Goal: Information Seeking & Learning: Learn about a topic

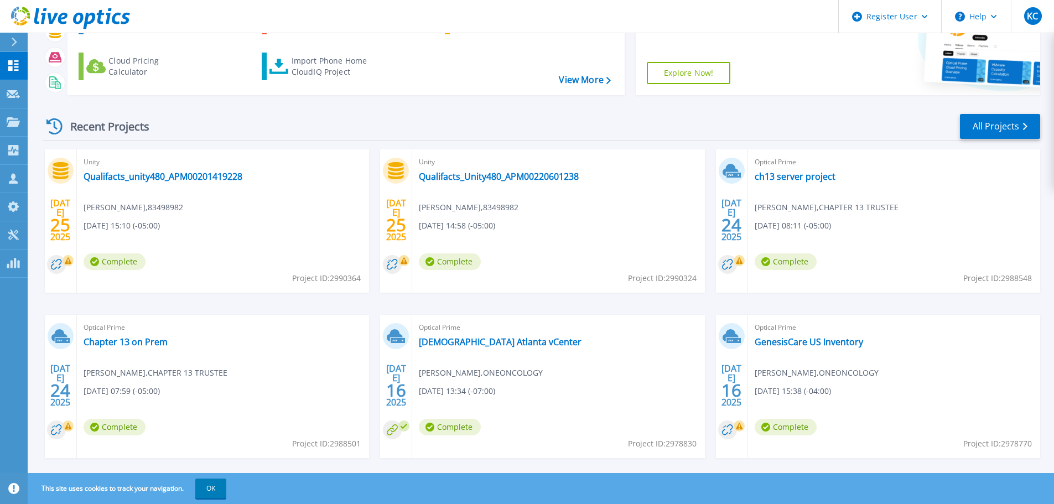
scroll to position [109, 0]
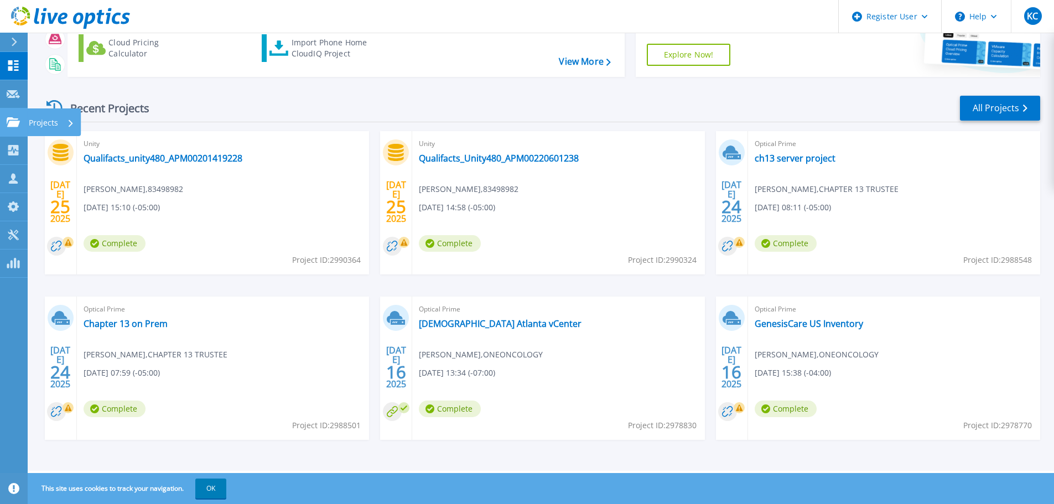
click at [21, 121] on link "Projects Projects" at bounding box center [14, 122] width 28 height 28
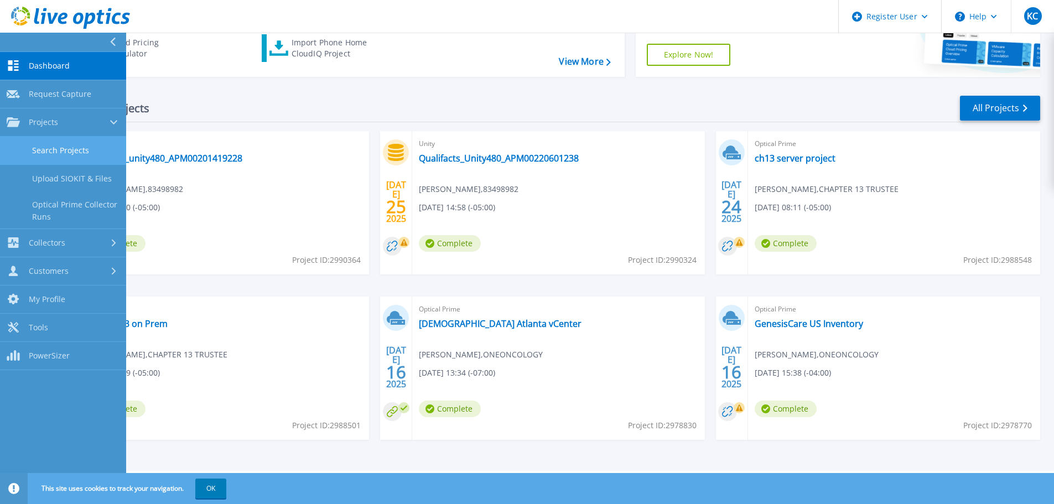
click at [41, 157] on link "Search Projects" at bounding box center [63, 151] width 126 height 28
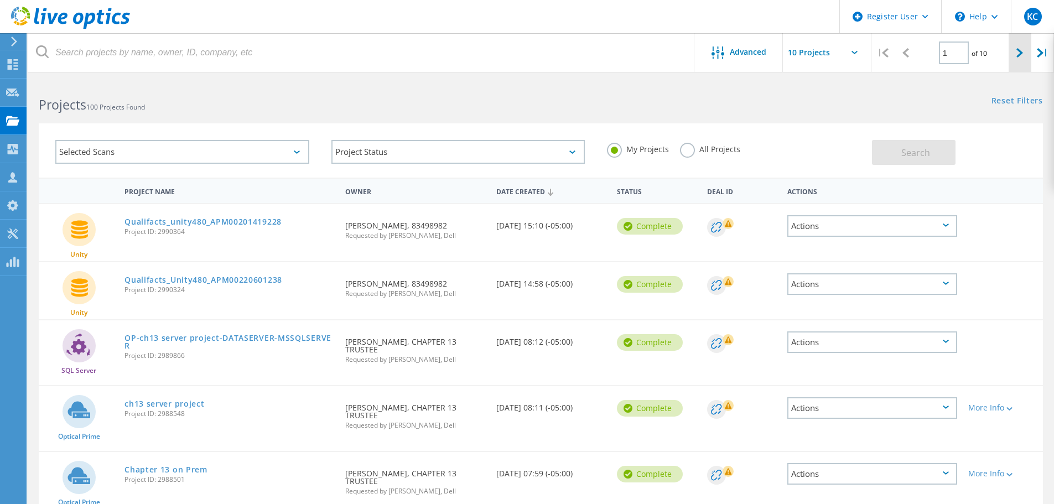
click at [1026, 52] on div at bounding box center [1020, 52] width 23 height 39
type input "2"
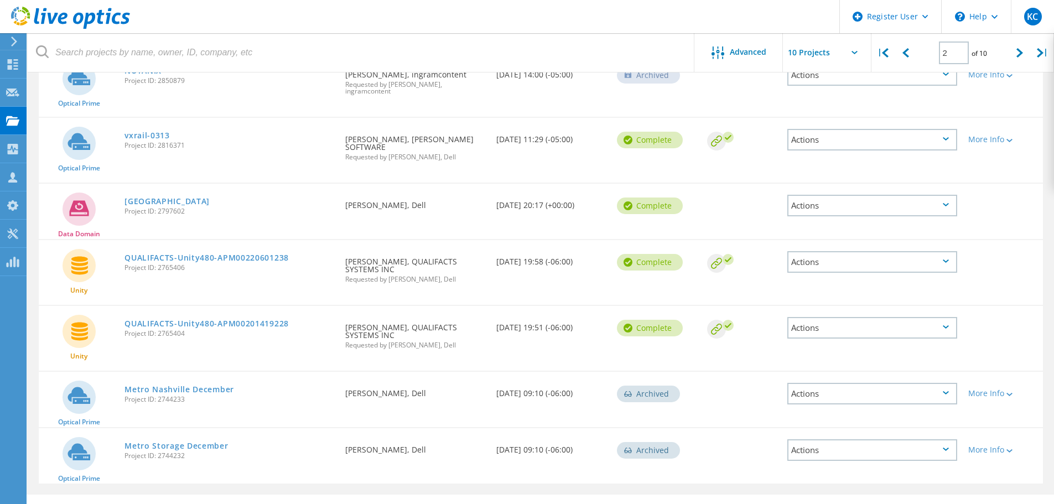
scroll to position [348, 0]
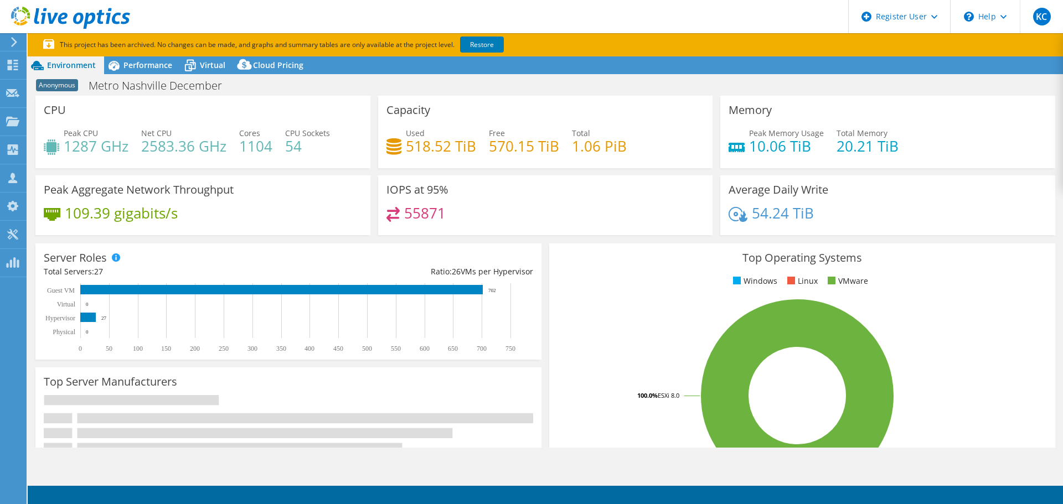
select select "USEast"
select select "USD"
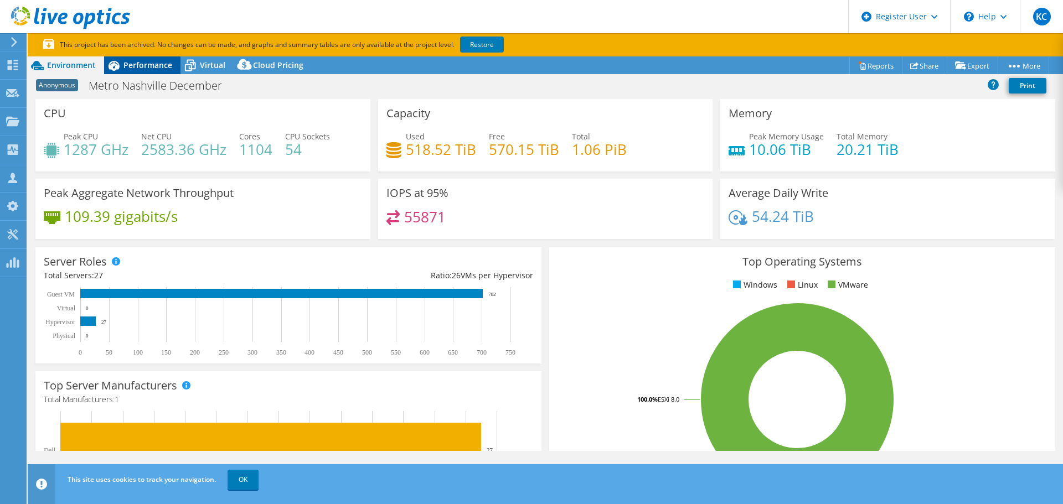
click at [123, 65] on icon at bounding box center [113, 65] width 19 height 19
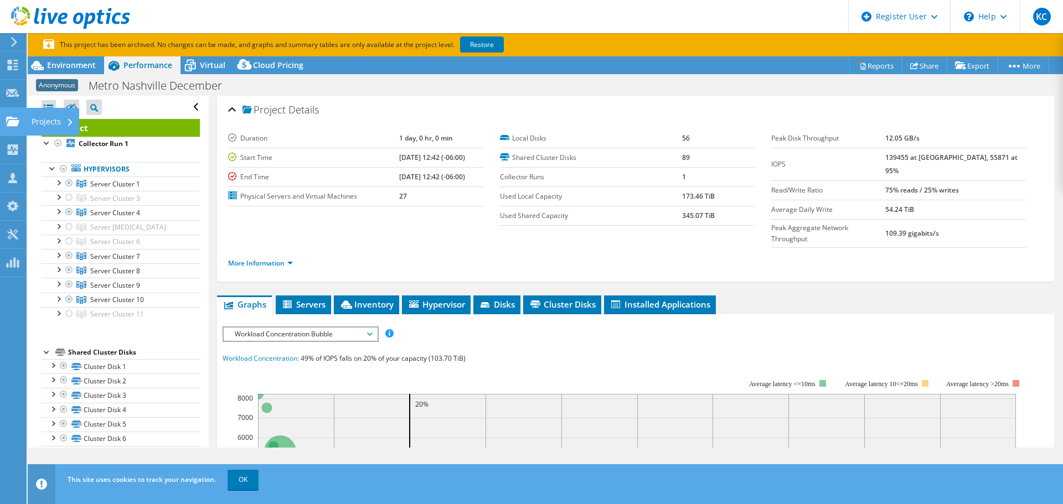
click at [19, 121] on use at bounding box center [12, 120] width 13 height 9
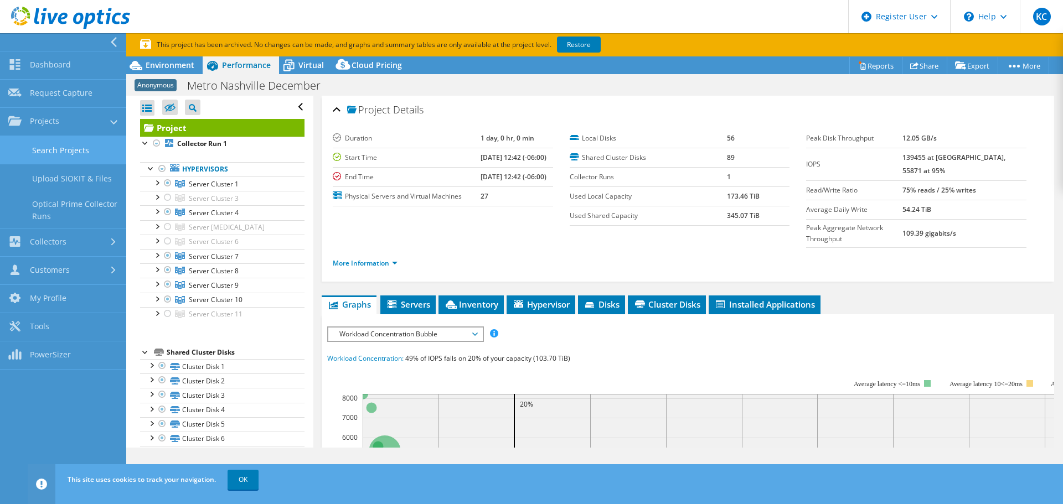
click at [31, 144] on link "Search Projects" at bounding box center [63, 150] width 126 height 28
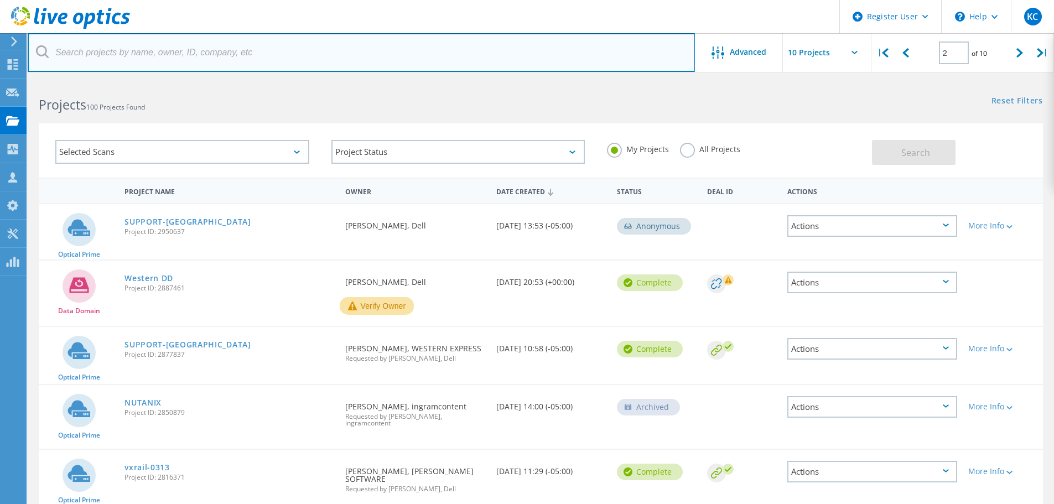
click at [167, 64] on input "text" at bounding box center [361, 52] width 667 height 39
type input "nashville"
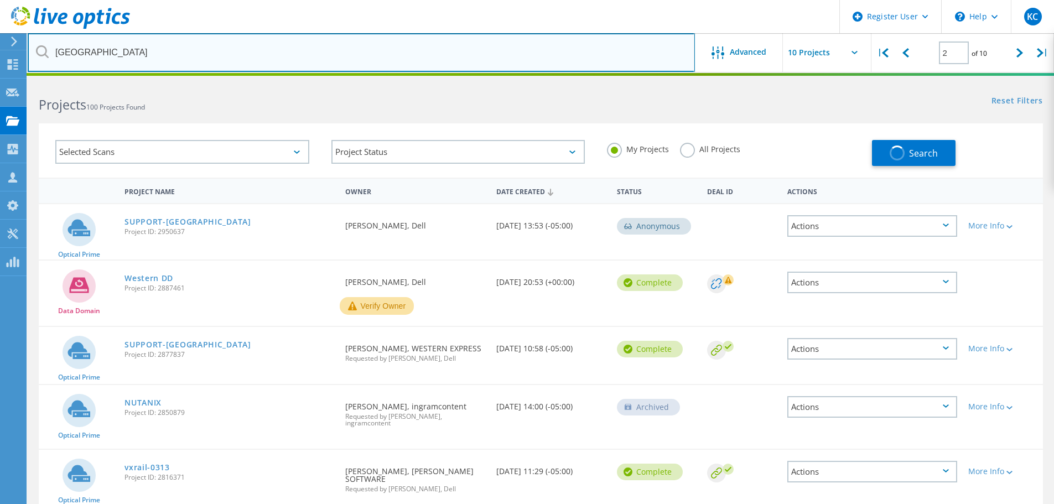
type input "1"
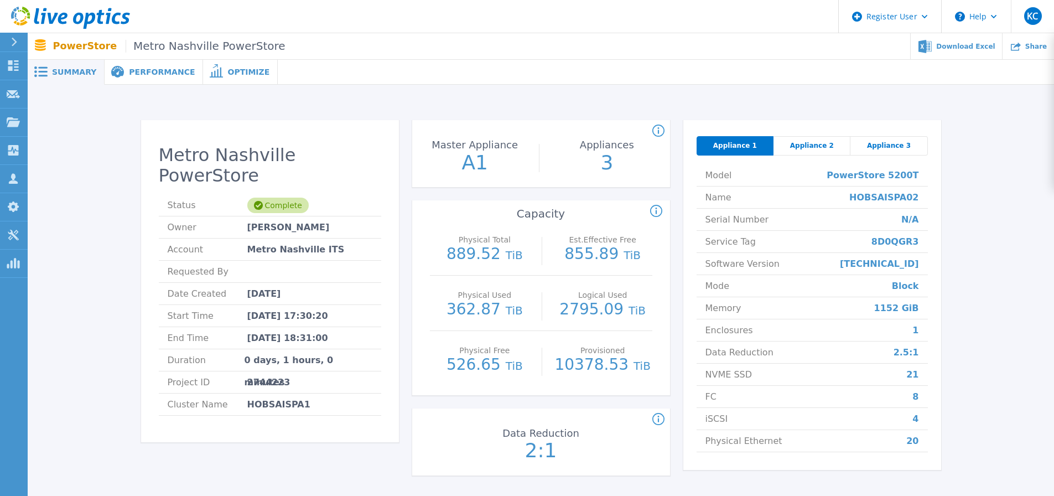
click at [812, 150] on span "Appliance 2" at bounding box center [812, 145] width 44 height 9
click at [882, 142] on span "Appliance 3" at bounding box center [889, 145] width 44 height 9
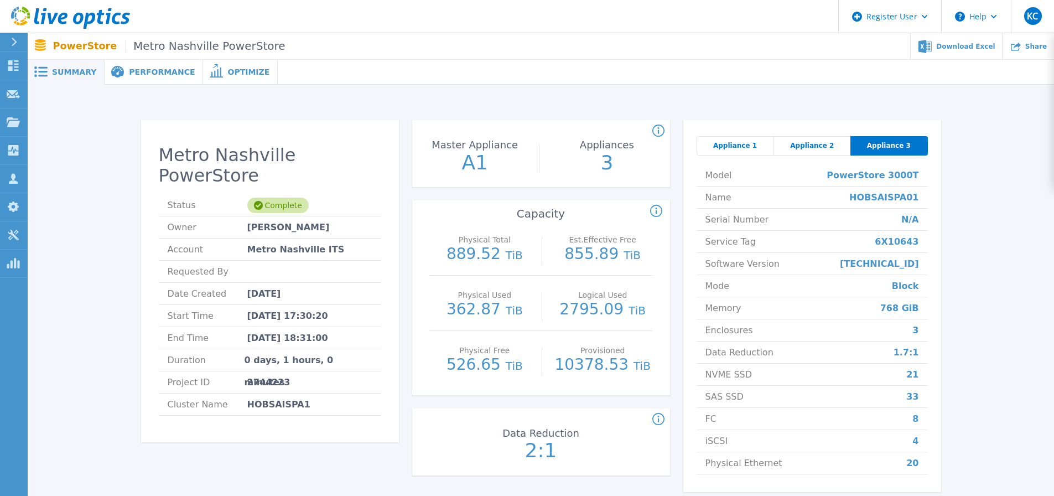
click at [815, 137] on div "Appliance 2" at bounding box center [812, 145] width 77 height 19
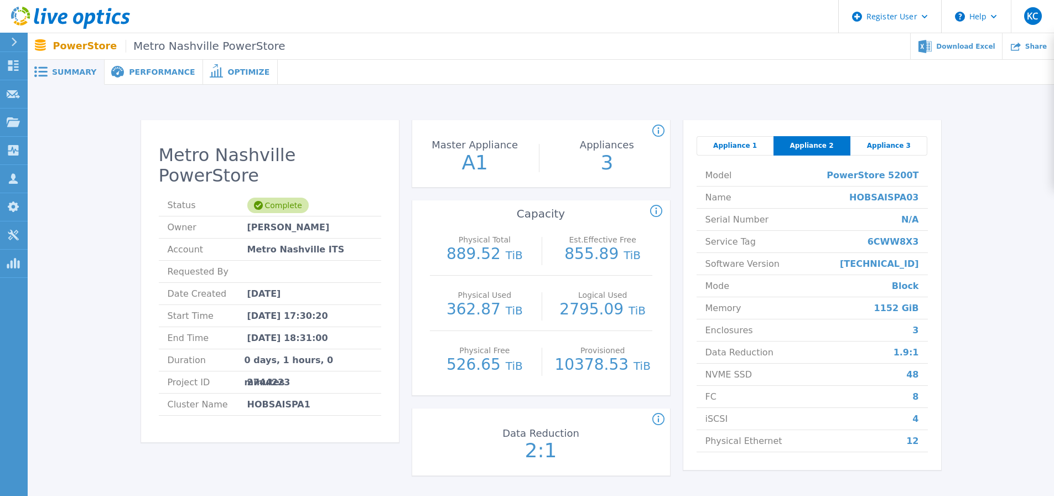
click at [742, 141] on span "Appliance 1" at bounding box center [735, 145] width 44 height 9
click at [142, 72] on span "Performance" at bounding box center [162, 72] width 66 height 8
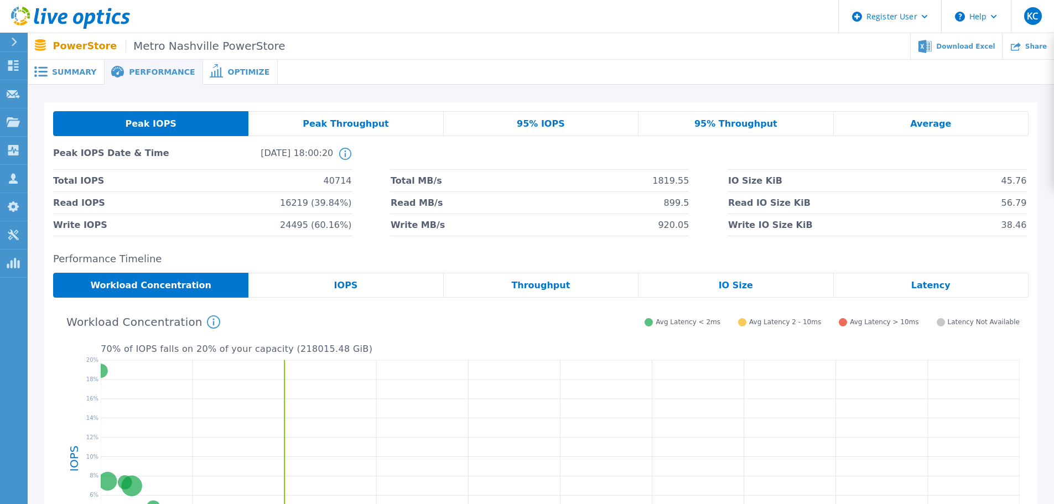
click at [702, 121] on span "95% Throughput" at bounding box center [736, 124] width 83 height 9
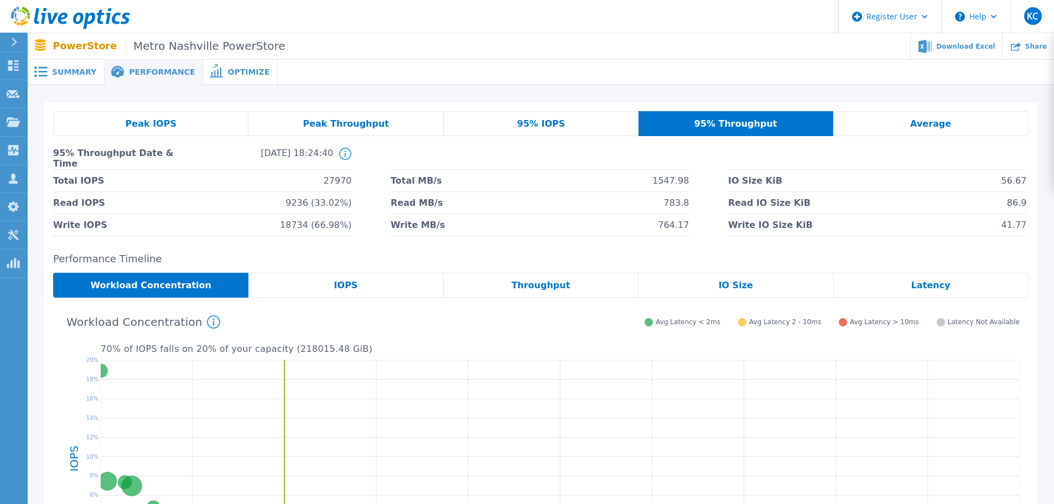
click at [83, 74] on span "Summary" at bounding box center [74, 72] width 44 height 8
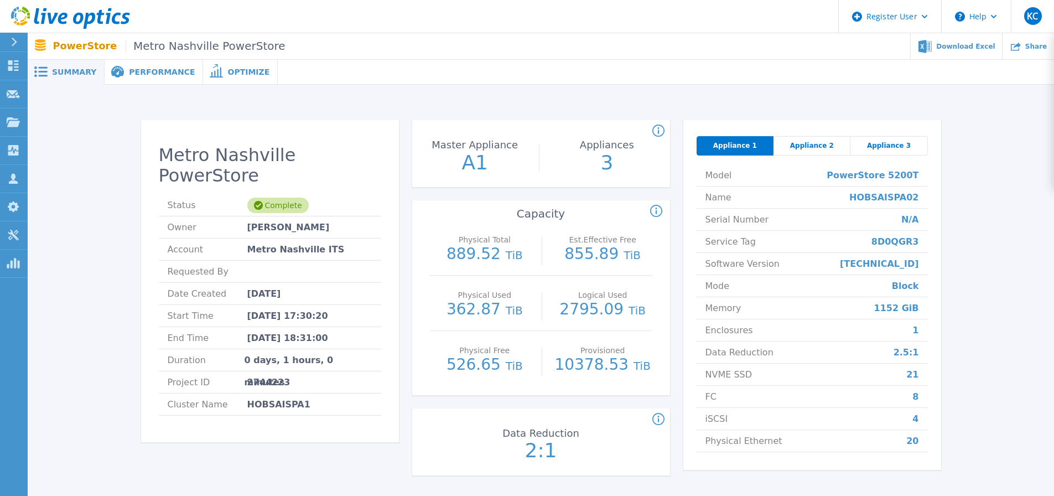
click at [122, 65] on div "Performance" at bounding box center [154, 72] width 99 height 25
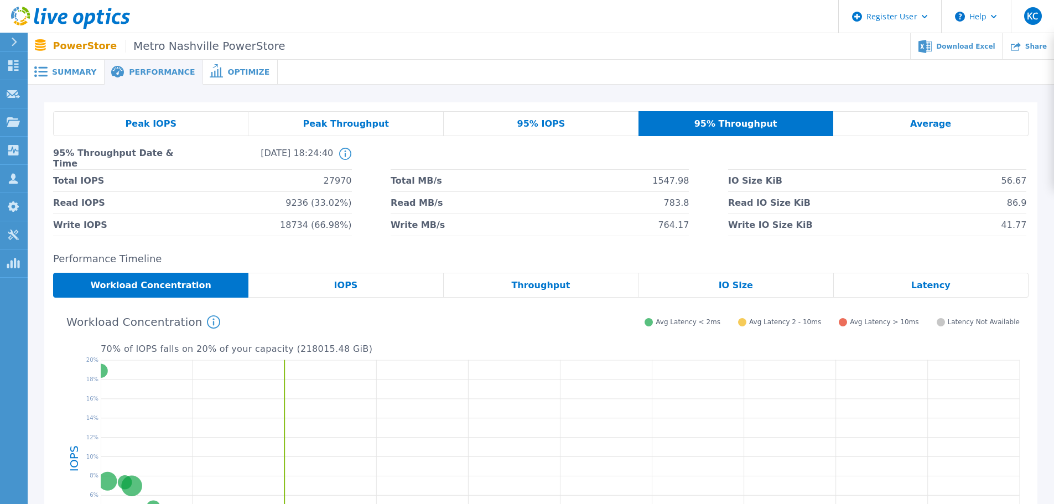
click at [65, 64] on div "Summary" at bounding box center [66, 72] width 77 height 25
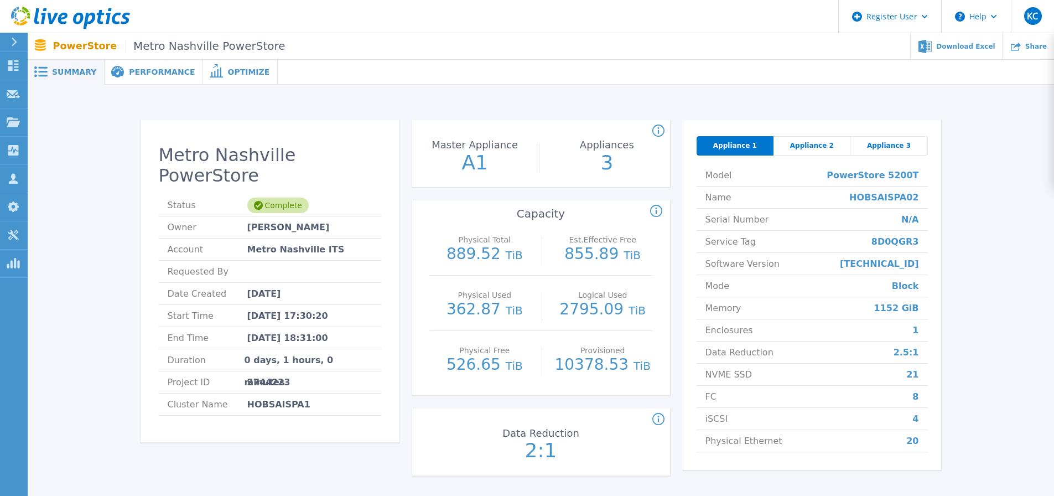
click at [791, 144] on div "Appliance 2" at bounding box center [812, 145] width 77 height 19
click at [132, 71] on span "Performance" at bounding box center [162, 72] width 66 height 8
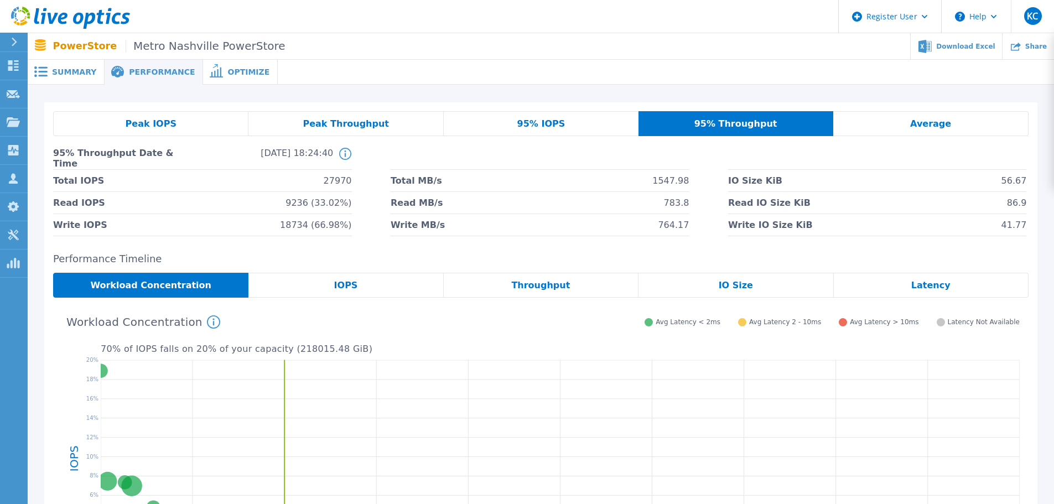
click at [55, 70] on span "Summary" at bounding box center [74, 72] width 44 height 8
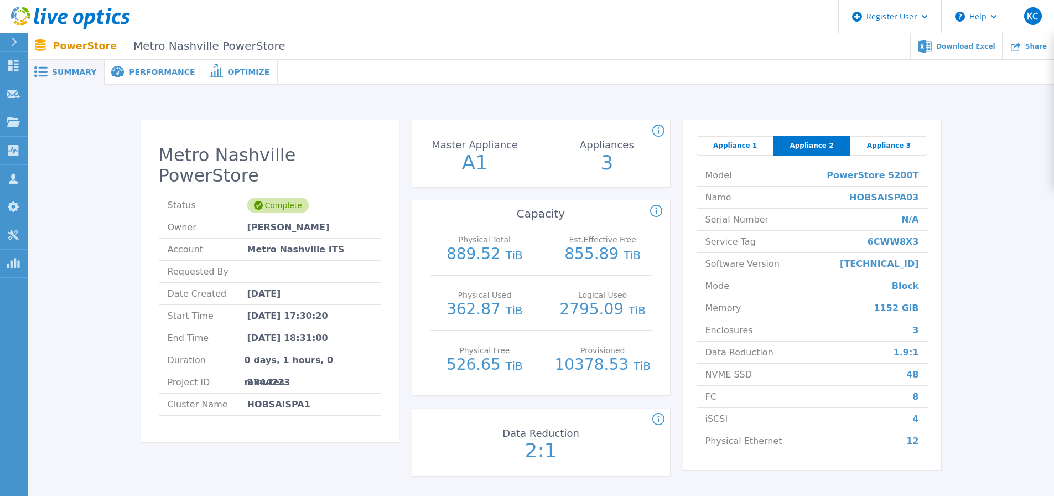
click at [731, 142] on span "Appliance 1" at bounding box center [735, 145] width 44 height 9
click at [160, 74] on span "Performance" at bounding box center [162, 72] width 66 height 8
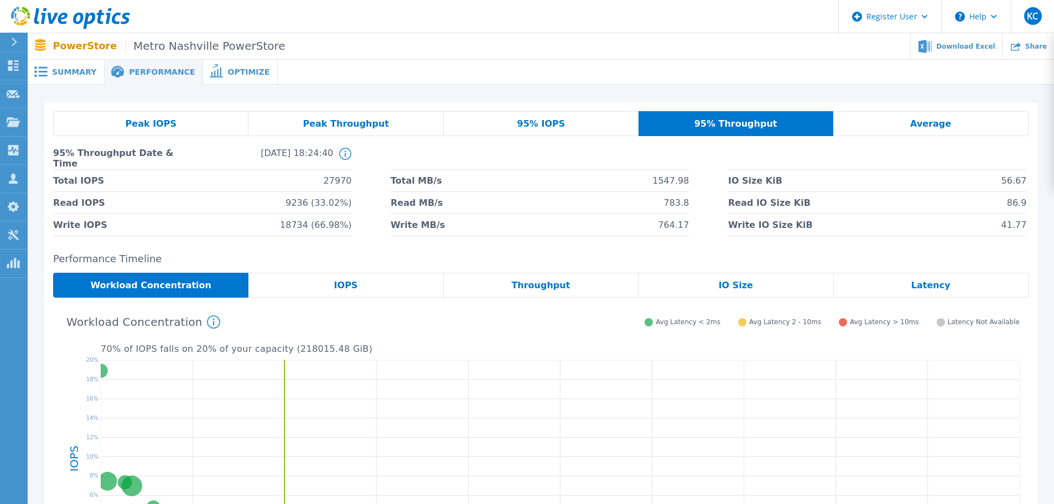
click at [68, 65] on div "Summary" at bounding box center [66, 72] width 77 height 25
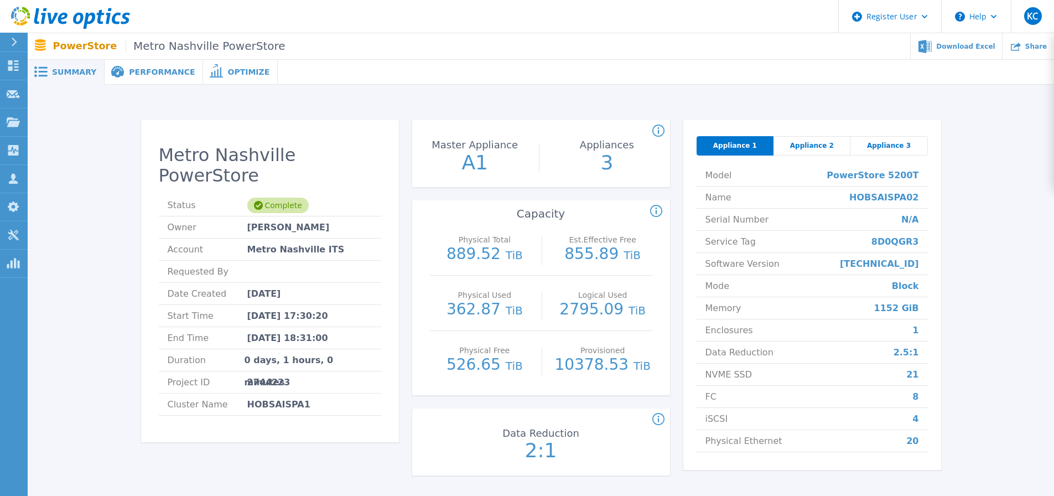
click at [797, 143] on span "Appliance 2" at bounding box center [812, 145] width 44 height 9
click at [553, 57] on ul "Download Excel Share" at bounding box center [670, 46] width 769 height 26
click at [868, 149] on div "Appliance 3" at bounding box center [889, 145] width 77 height 19
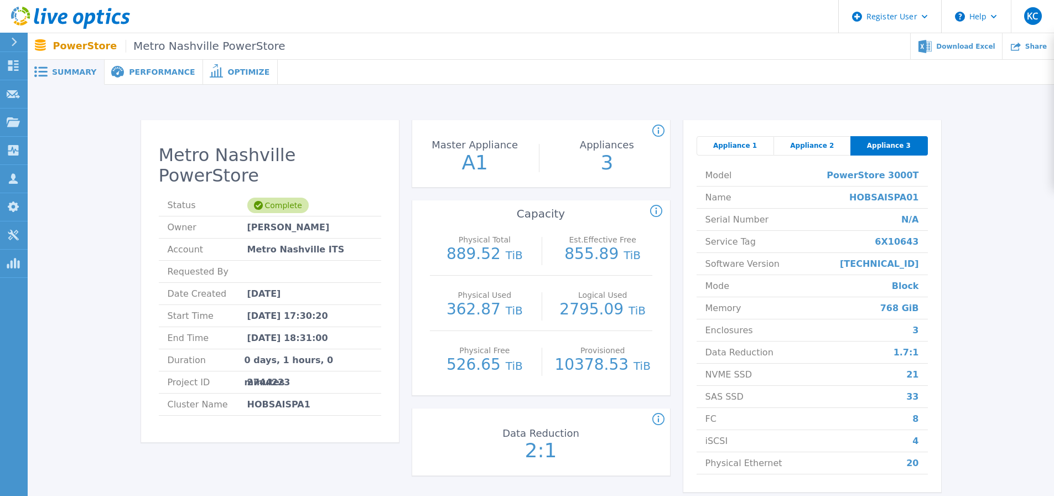
click at [799, 157] on div "Model PowerStore 3000T Name HOBSAISPA01 Serial Number N/A Service Tag 6X10643 S…" at bounding box center [812, 320] width 231 height 328
click at [810, 145] on span "Appliance 2" at bounding box center [812, 145] width 44 height 9
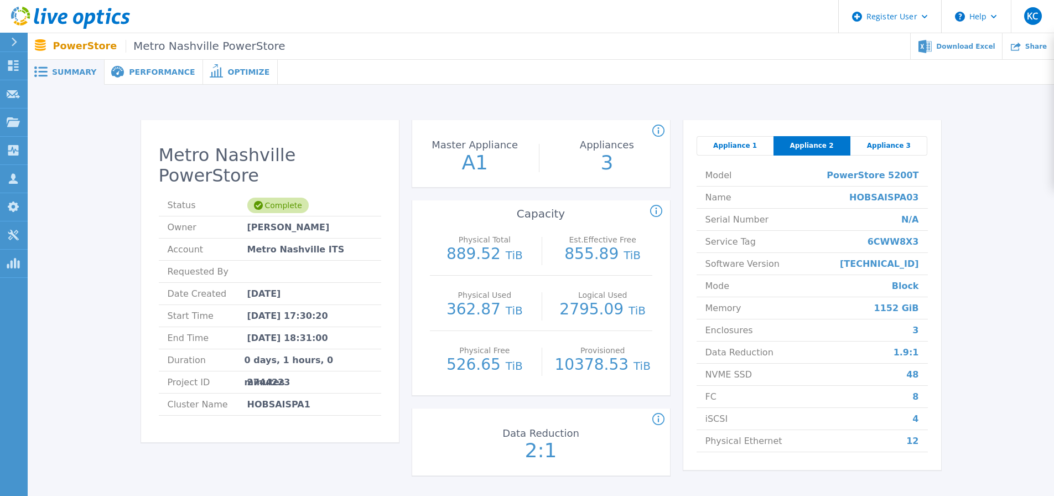
click at [869, 142] on div "Appliance 3" at bounding box center [889, 145] width 77 height 19
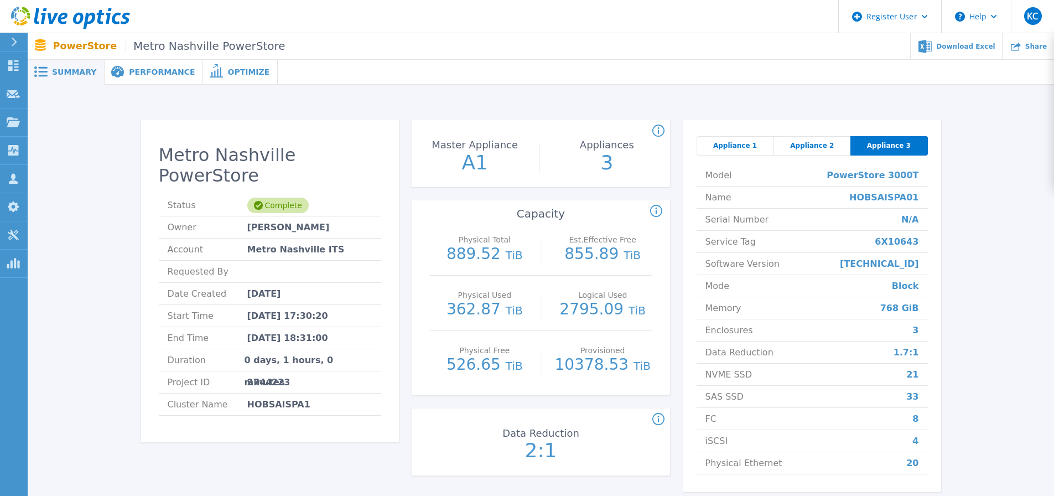
click at [803, 148] on span "Appliance 2" at bounding box center [812, 145] width 44 height 9
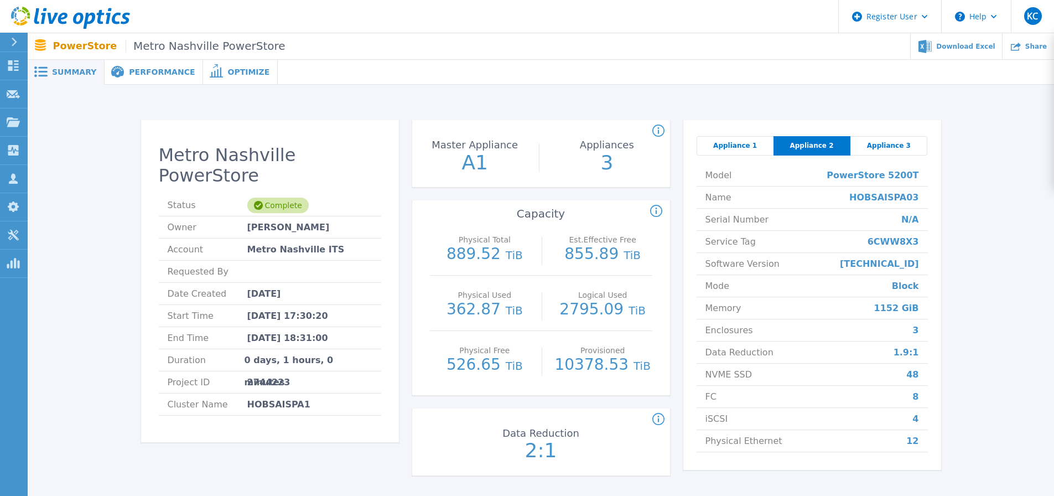
click at [740, 148] on span "Appliance 1" at bounding box center [735, 145] width 44 height 9
click at [136, 76] on span "Performance" at bounding box center [162, 72] width 66 height 8
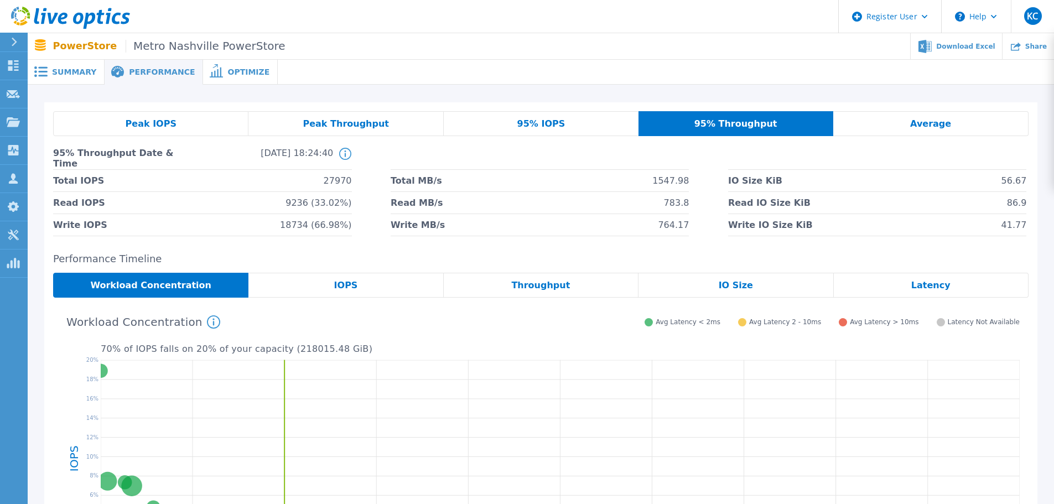
click at [76, 73] on span "Summary" at bounding box center [74, 72] width 44 height 8
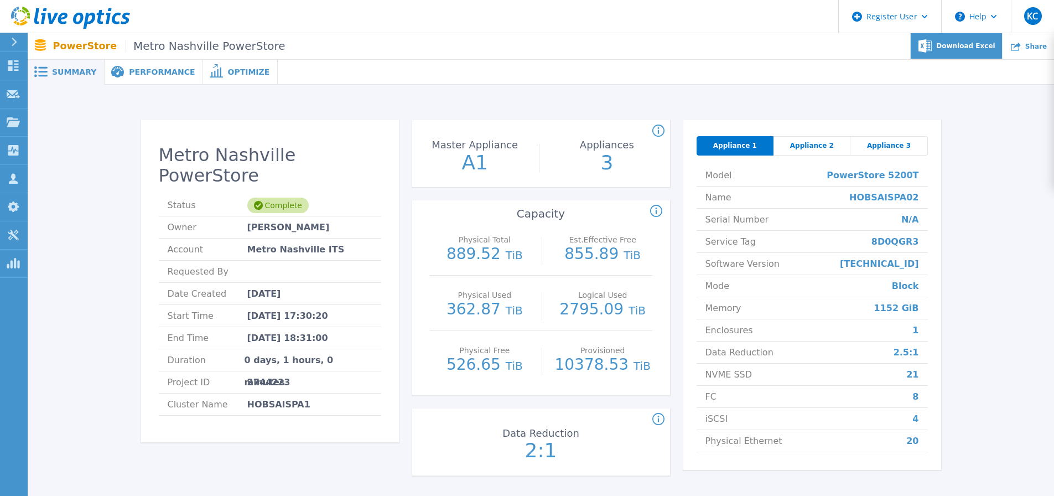
click at [983, 38] on div "Download Excel" at bounding box center [957, 46] width 92 height 26
click at [169, 76] on span "Performance" at bounding box center [162, 72] width 66 height 8
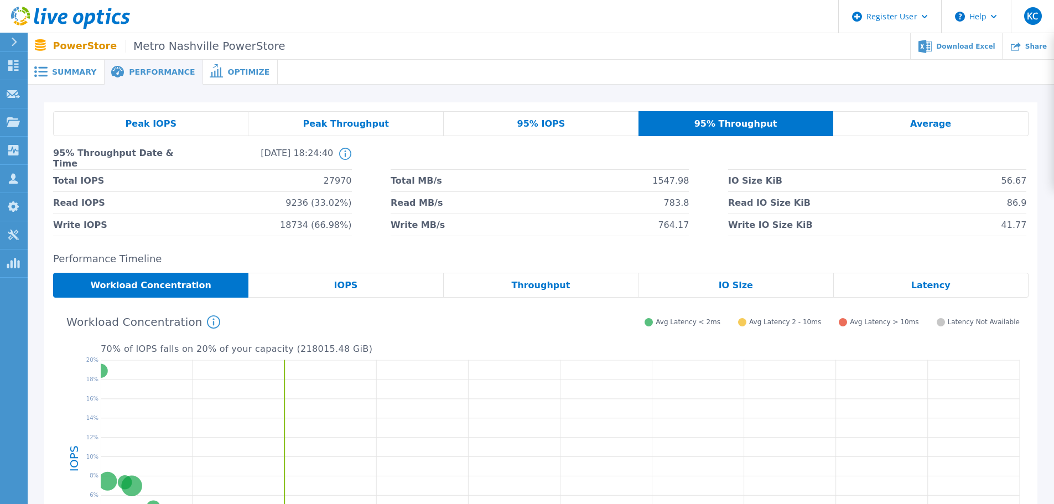
click at [568, 133] on div "95% IOPS" at bounding box center [541, 123] width 195 height 25
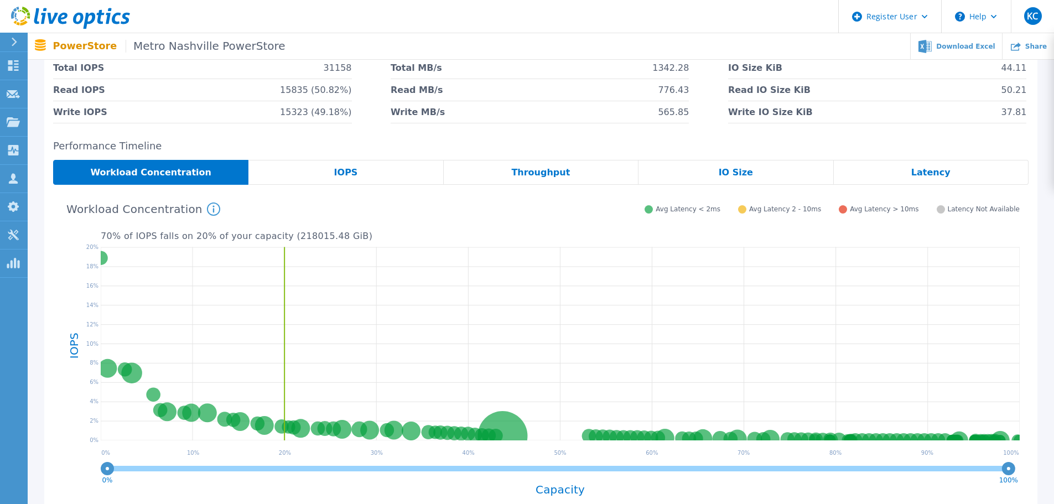
scroll to position [111, 0]
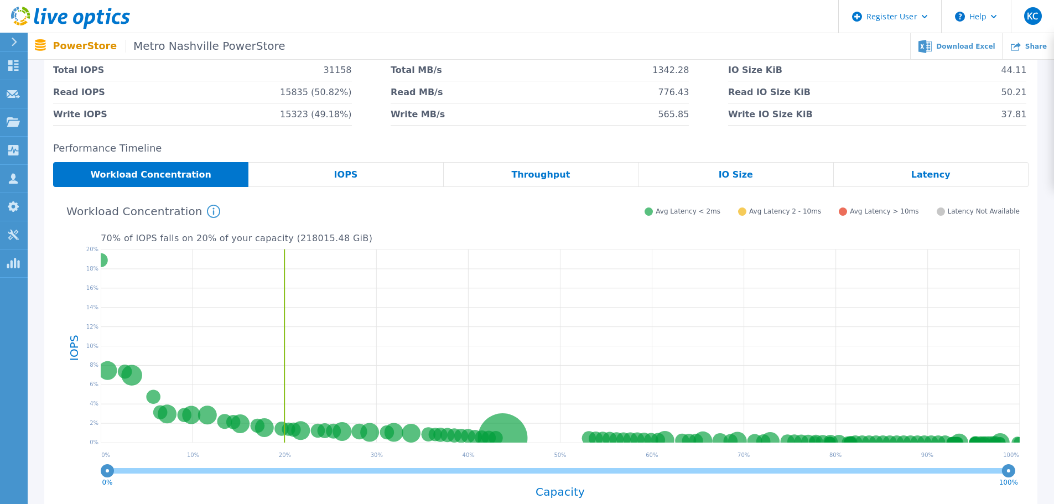
click at [364, 177] on div "IOPS" at bounding box center [345, 174] width 195 height 25
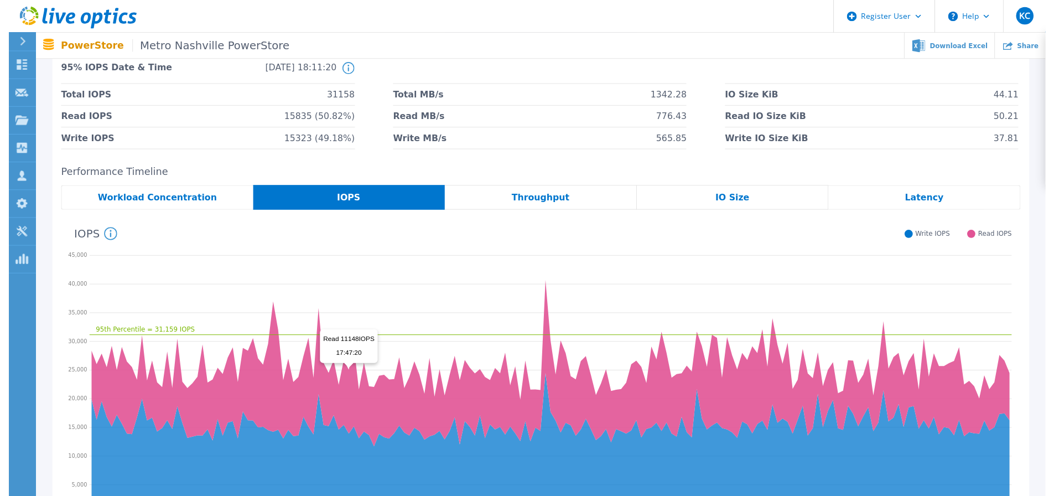
scroll to position [0, 0]
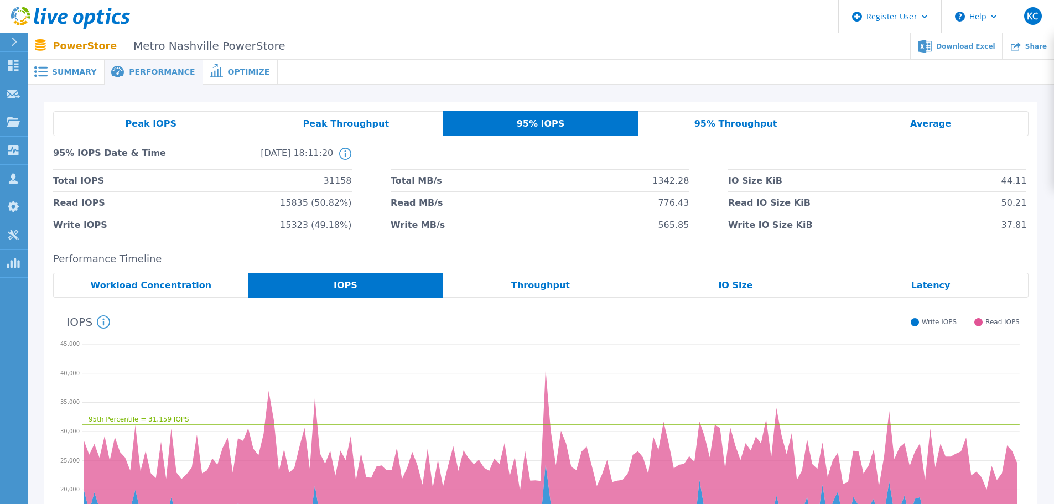
click at [186, 279] on div "Workload Concentration" at bounding box center [150, 285] width 195 height 25
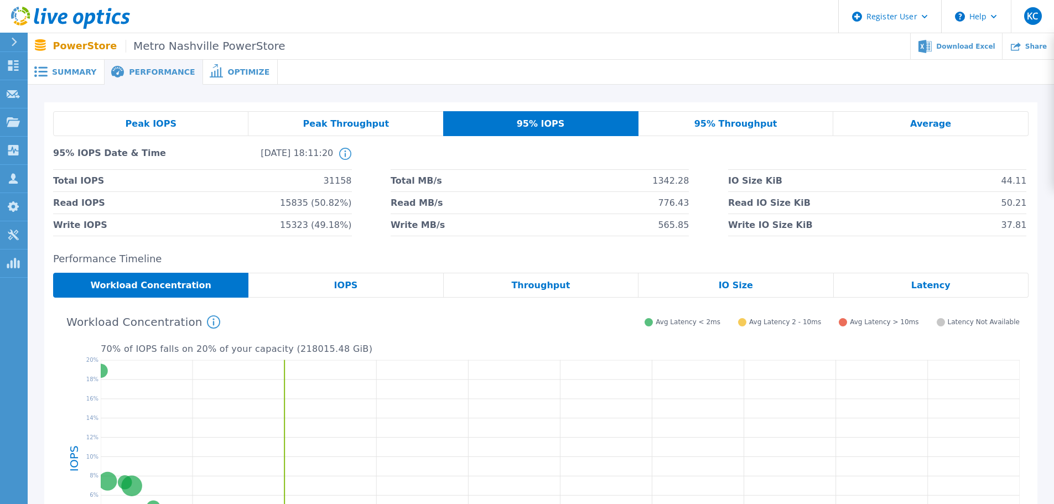
drag, startPoint x: 363, startPoint y: 112, endPoint x: 368, endPoint y: 118, distance: 7.9
click at [363, 113] on div "Peak Throughput" at bounding box center [345, 123] width 195 height 25
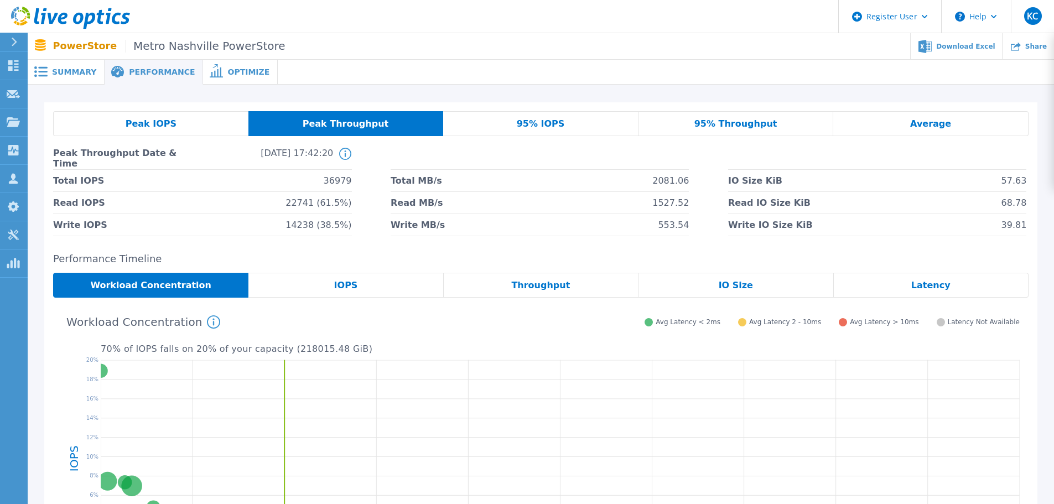
click at [493, 121] on div "95% IOPS" at bounding box center [540, 123] width 195 height 25
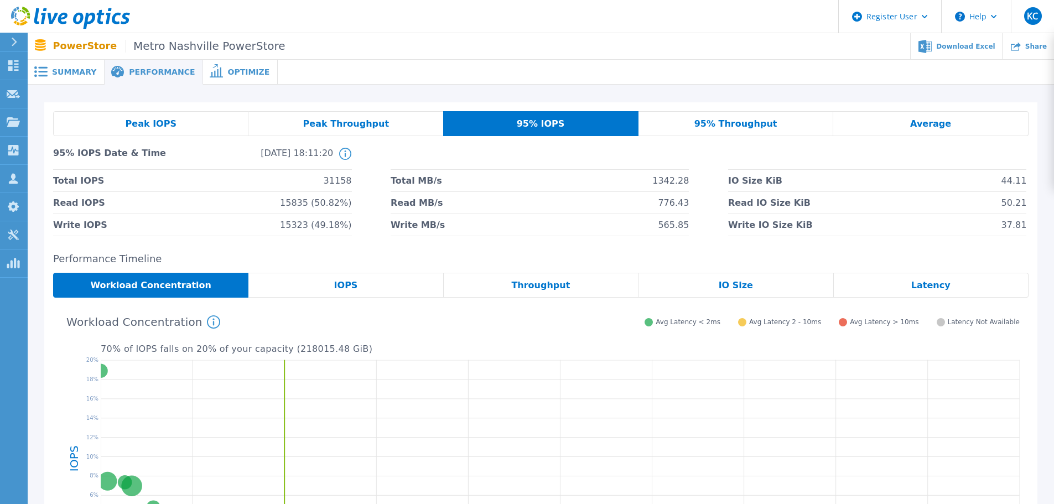
click at [947, 119] on div "Average" at bounding box center [930, 123] width 195 height 25
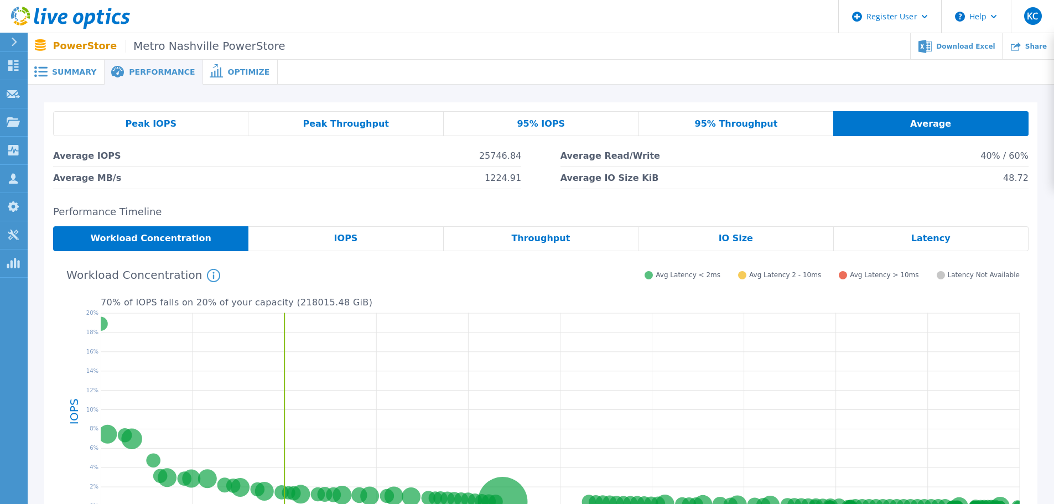
click at [564, 115] on div "95% IOPS" at bounding box center [541, 123] width 195 height 25
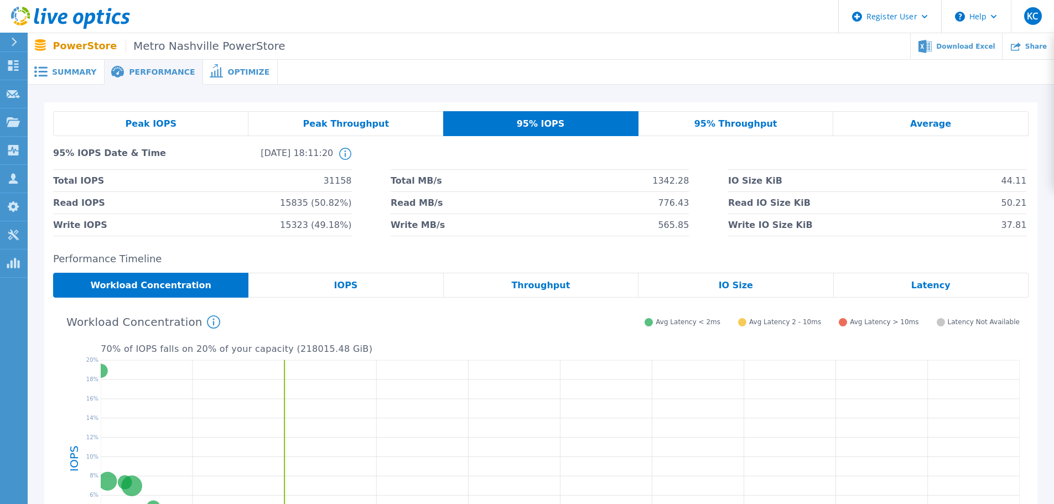
click at [220, 120] on div "Peak IOPS" at bounding box center [150, 123] width 195 height 25
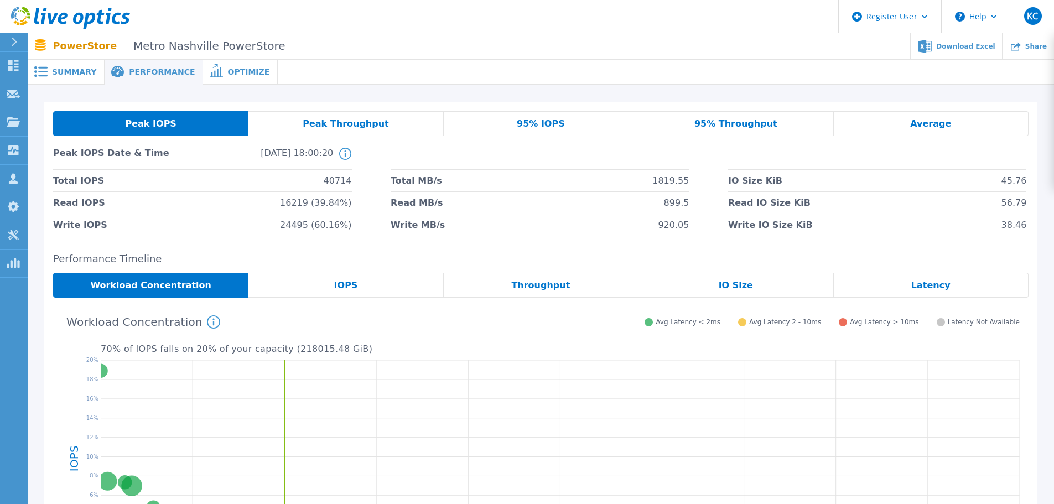
click at [557, 120] on span "95% IOPS" at bounding box center [541, 124] width 48 height 9
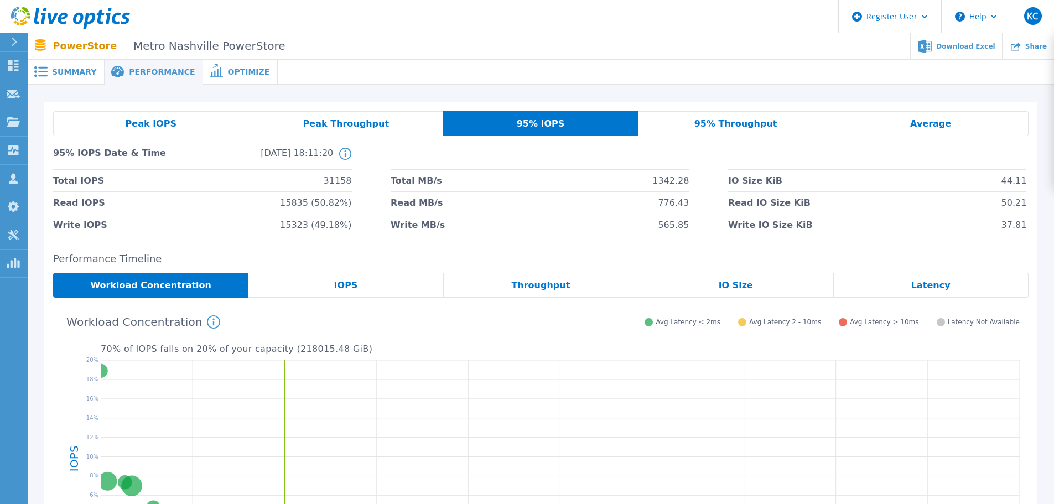
click at [76, 72] on span "Summary" at bounding box center [74, 72] width 44 height 8
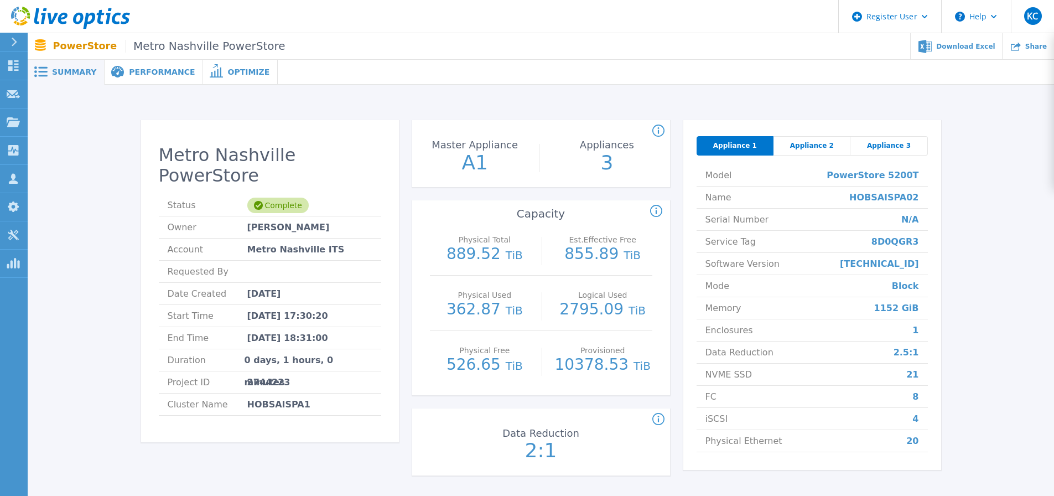
click at [838, 147] on div "Appliance 2" at bounding box center [812, 145] width 77 height 19
click at [902, 139] on div "Appliance 3" at bounding box center [889, 145] width 77 height 19
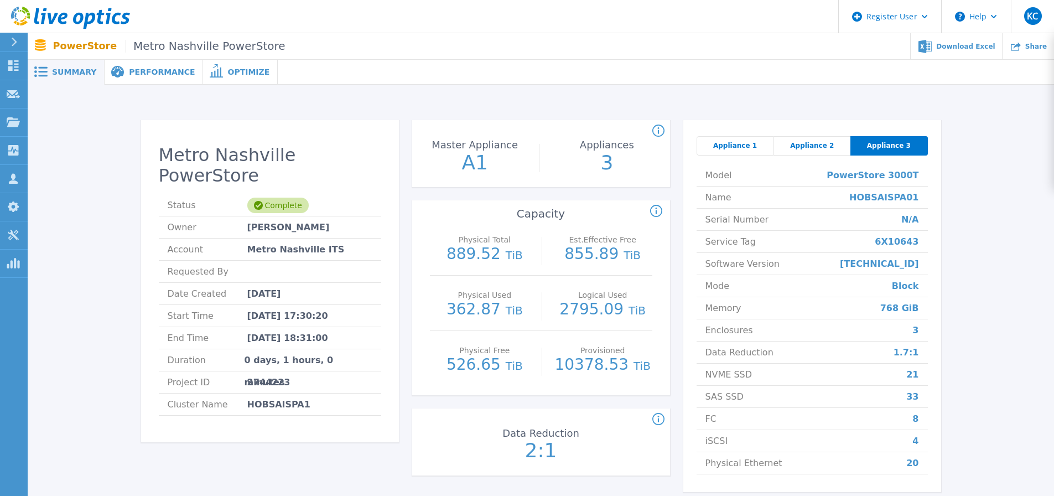
click at [827, 153] on div "Appliance 2" at bounding box center [812, 145] width 77 height 19
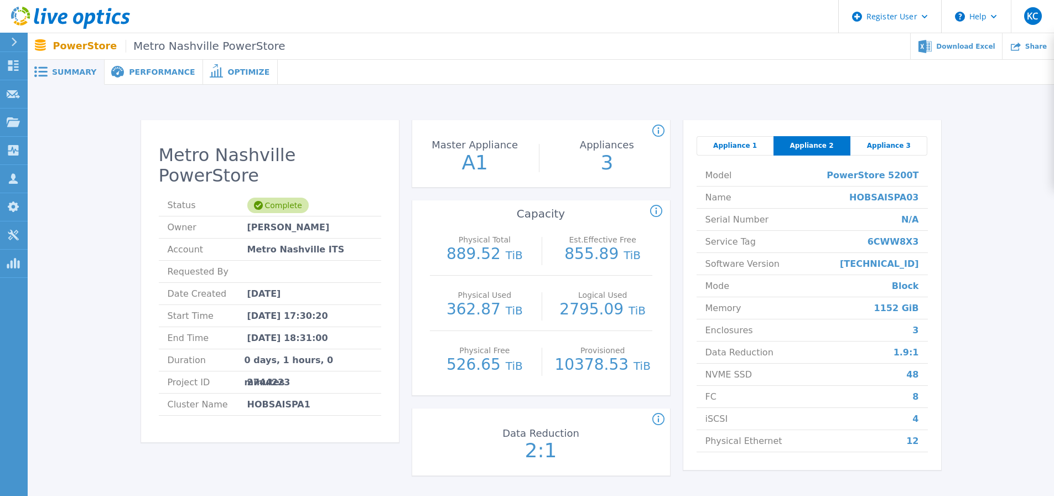
click at [659, 132] on icon at bounding box center [659, 130] width 2 height 7
click at [722, 144] on span "Appliance 1" at bounding box center [735, 145] width 44 height 9
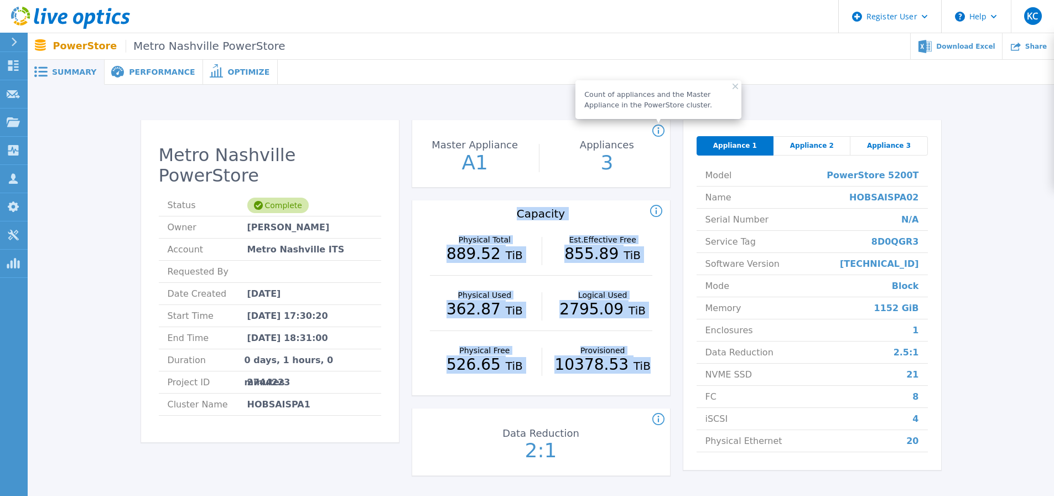
drag, startPoint x: 657, startPoint y: 383, endPoint x: 456, endPoint y: 217, distance: 260.6
click at [456, 217] on div "Physical Total : (Often referred to as Raw Total in other Live Optics asset typ…" at bounding box center [541, 297] width 258 height 195
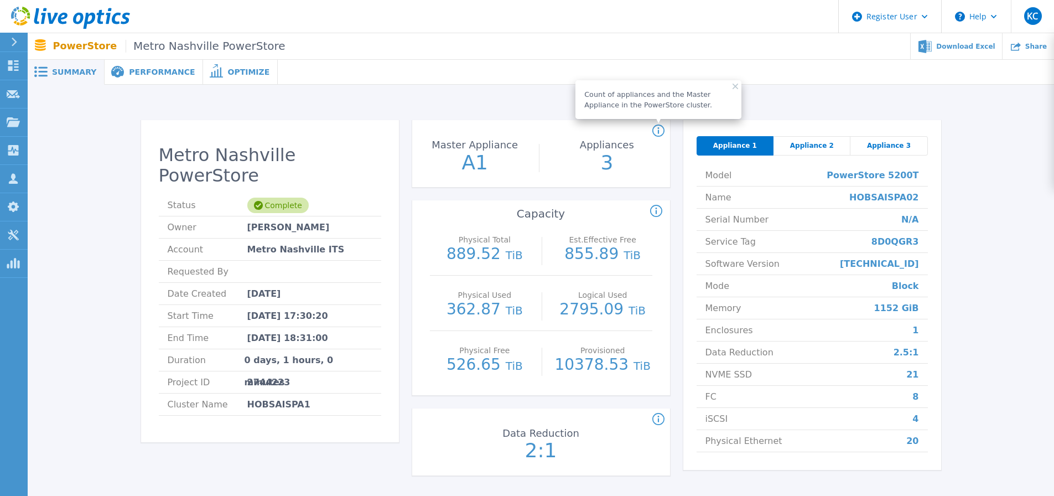
click at [595, 439] on div "Data Reduction 2:1" at bounding box center [541, 443] width 124 height 55
click at [802, 139] on div "Appliance 2" at bounding box center [812, 145] width 77 height 19
click at [895, 139] on div "Appliance 3" at bounding box center [889, 145] width 77 height 19
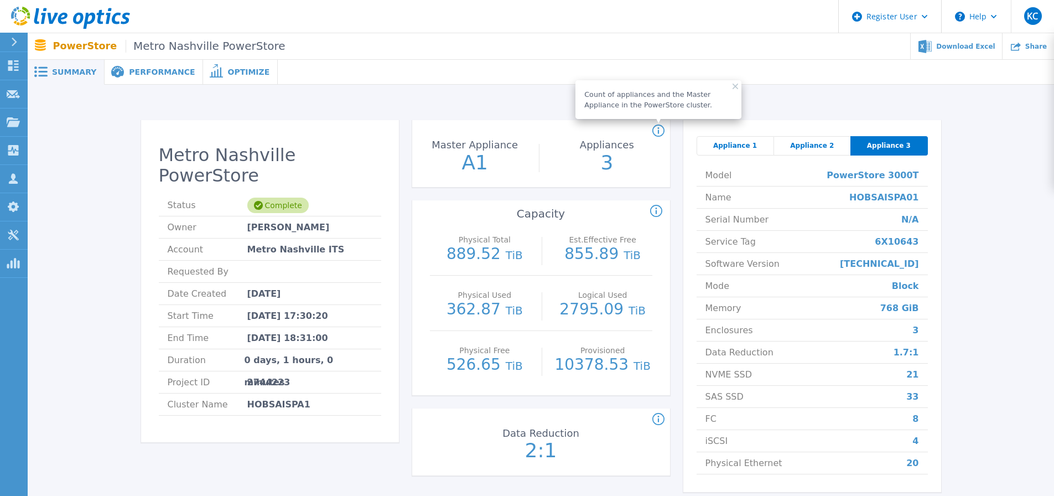
click at [774, 141] on div "Appliance 2" at bounding box center [812, 145] width 77 height 19
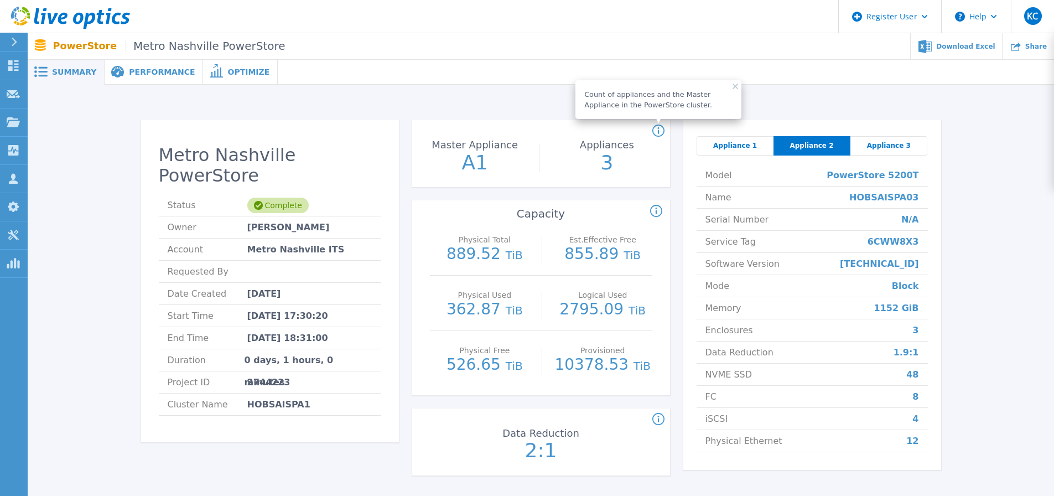
click at [807, 139] on div "Appliance 2" at bounding box center [812, 145] width 77 height 19
click at [849, 141] on div "Appliance 2" at bounding box center [812, 145] width 77 height 19
click at [873, 142] on span "Appliance 3" at bounding box center [889, 145] width 44 height 9
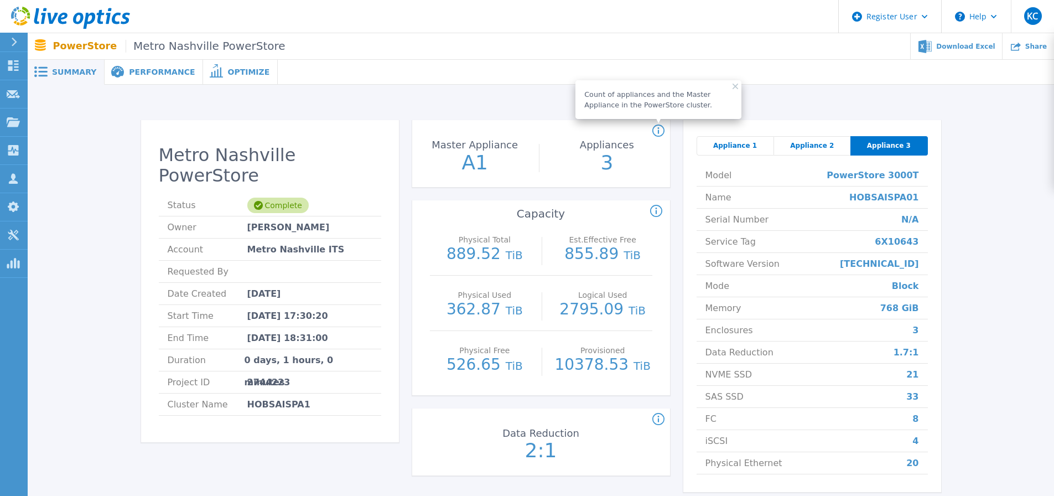
click at [747, 143] on span "Appliance 1" at bounding box center [735, 145] width 44 height 9
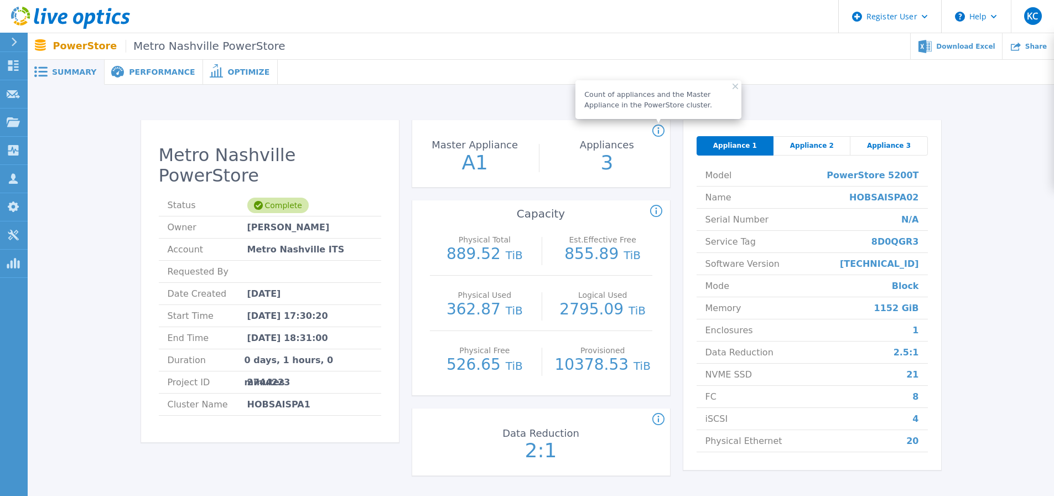
click at [132, 64] on div "Performance" at bounding box center [154, 72] width 99 height 25
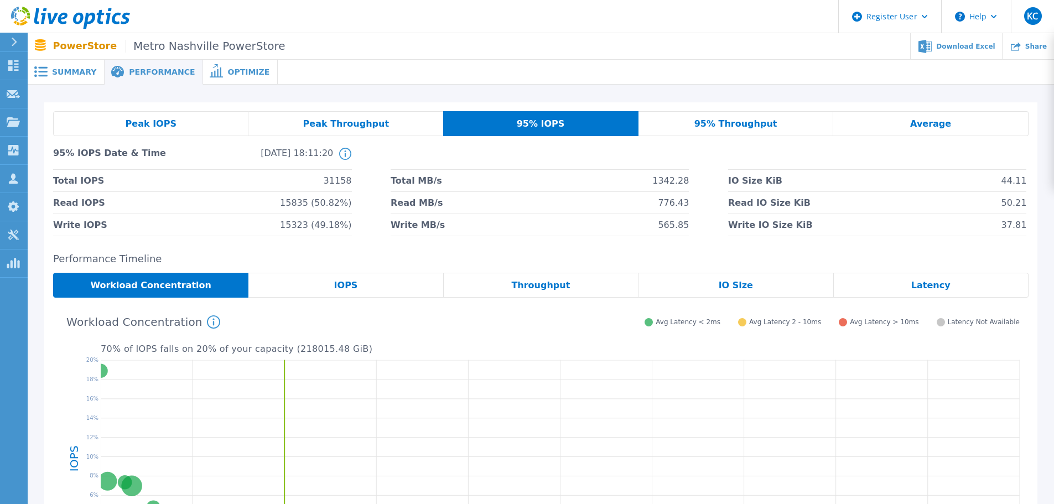
click at [201, 133] on div "Peak IOPS" at bounding box center [150, 123] width 195 height 25
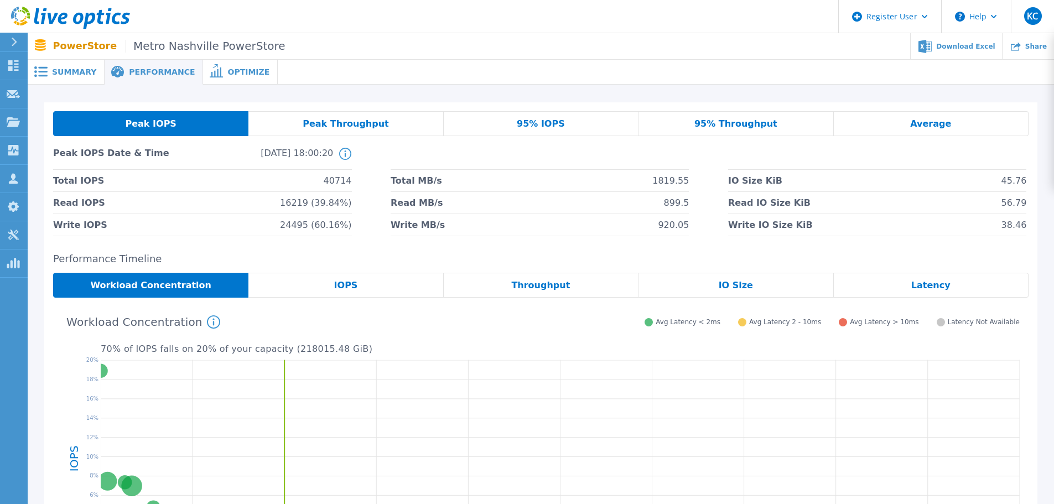
click at [578, 123] on div "95% IOPS" at bounding box center [541, 123] width 195 height 25
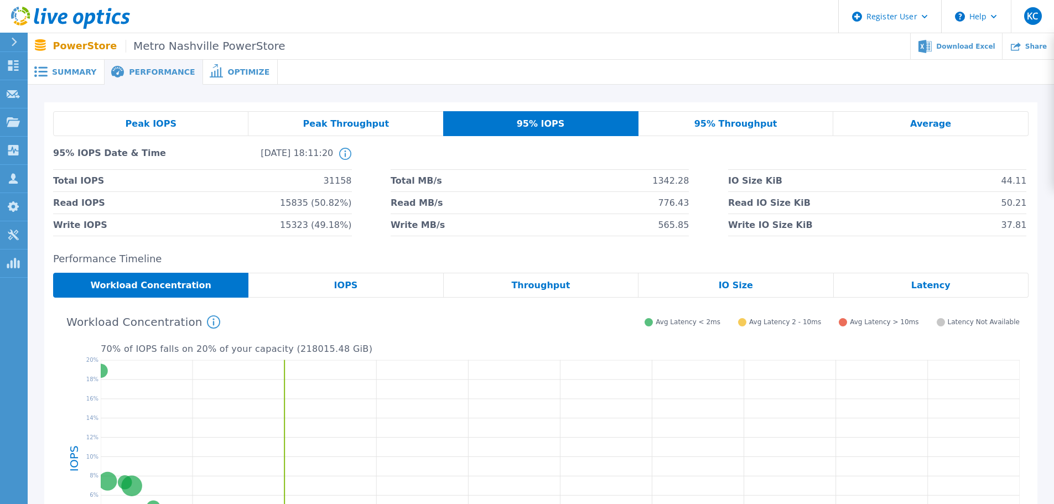
click at [71, 71] on span "Summary" at bounding box center [74, 72] width 44 height 8
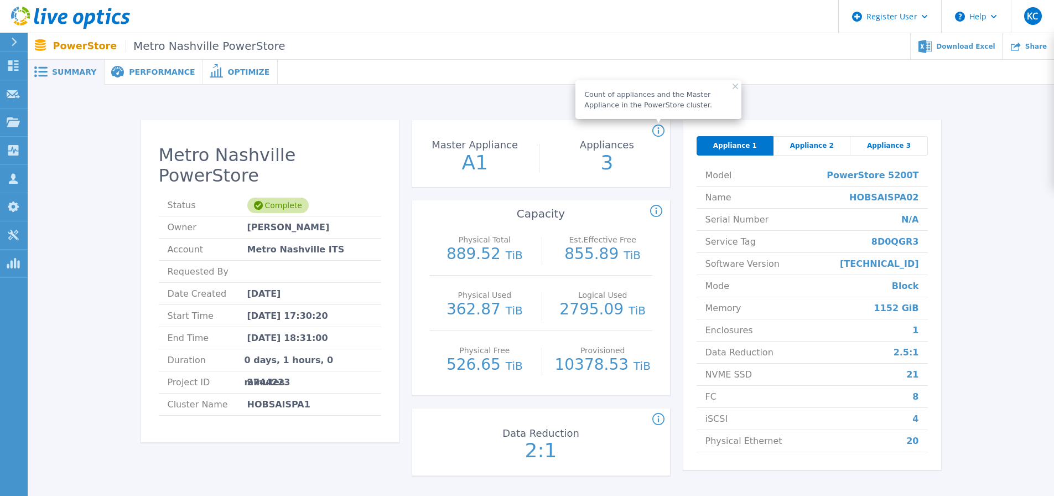
click at [826, 146] on span "Appliance 2" at bounding box center [812, 145] width 44 height 9
click at [916, 137] on div "Appliance 3" at bounding box center [889, 145] width 77 height 19
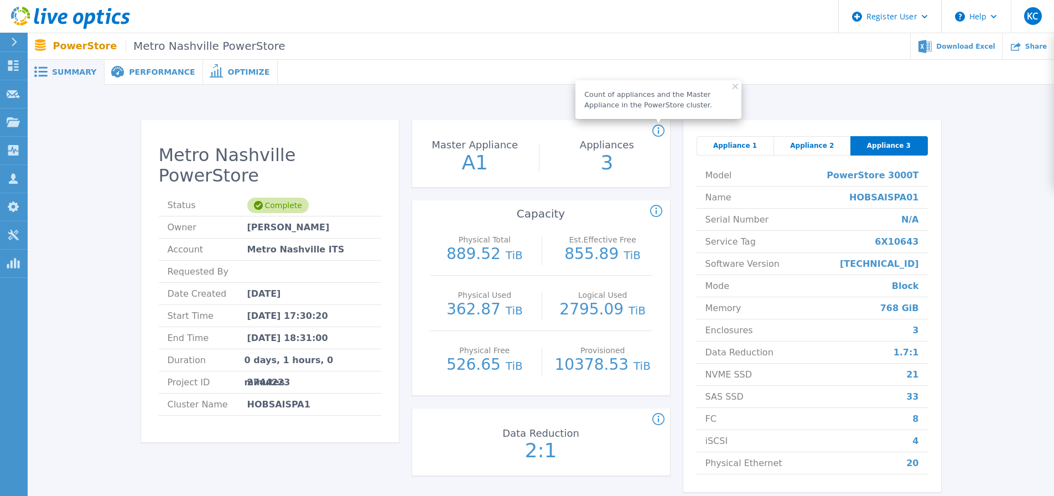
click at [271, 101] on div "Metro Nashville PowerStore Status Complete Owner [PERSON_NAME] Account [GEOGRAP…" at bounding box center [541, 313] width 1027 height 456
click at [734, 87] on rect at bounding box center [736, 87] width 6 height 6
